Goal: Task Accomplishment & Management: Use online tool/utility

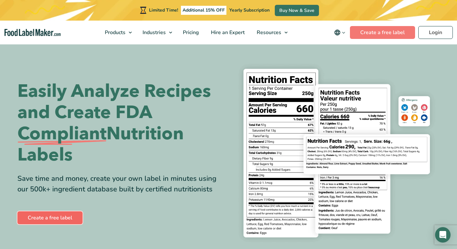
click at [62, 216] on link "Create a free label" at bounding box center [49, 218] width 65 height 13
